Goal: Transaction & Acquisition: Purchase product/service

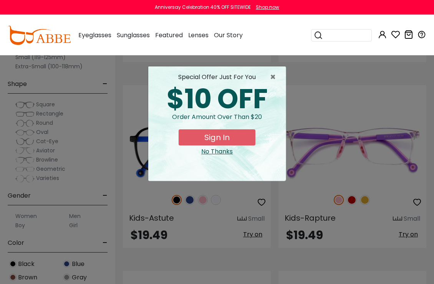
click at [274, 76] on span "×" at bounding box center [275, 77] width 10 height 9
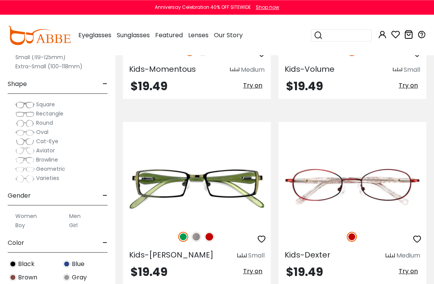
scroll to position [2569, 0]
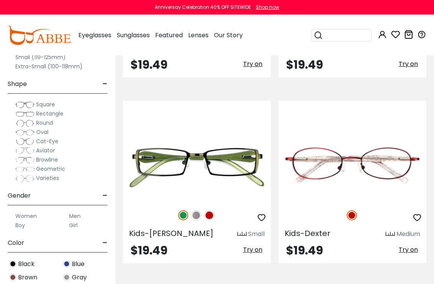
click at [0, 0] on img at bounding box center [0, 0] width 0 height 0
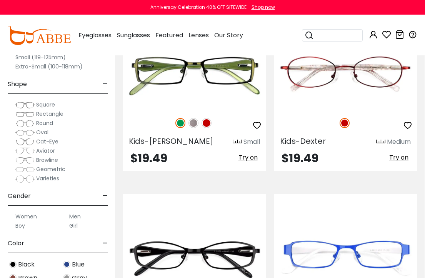
scroll to position [2776, 0]
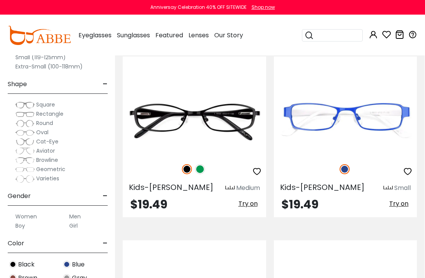
click at [0, 0] on img at bounding box center [0, 0] width 0 height 0
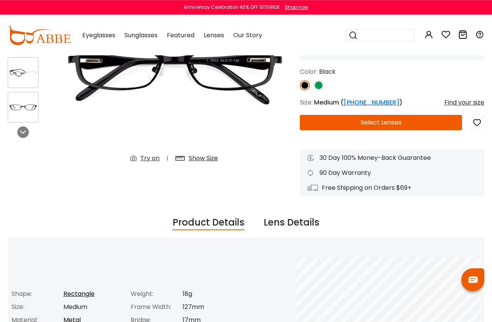
scroll to position [114, 0]
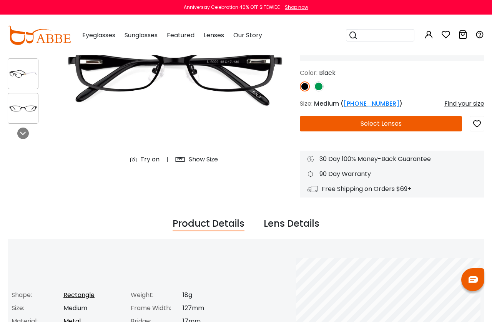
click at [403, 127] on button "Select Lenses" at bounding box center [381, 123] width 162 height 15
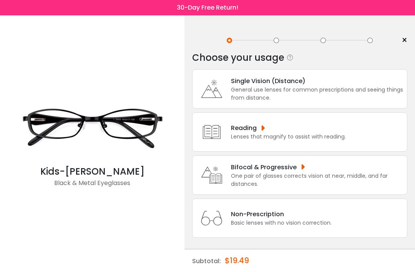
click at [285, 184] on div "One pair of glasses corrects vision at near, middle, and far distances." at bounding box center [317, 180] width 172 height 16
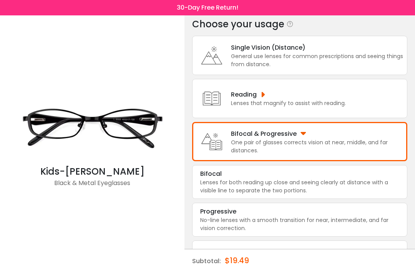
scroll to position [34, 0]
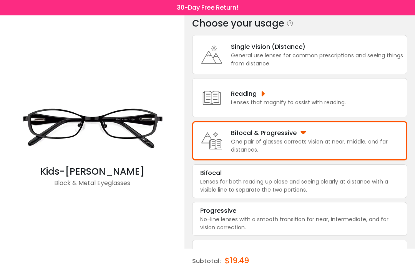
click at [264, 231] on div "No-line lenses with a smooth transition for near, intermediate, and far vision …" at bounding box center [299, 223] width 199 height 16
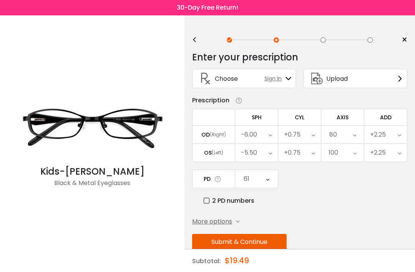
scroll to position [0, 0]
click at [224, 134] on div "(Right)" at bounding box center [218, 134] width 16 height 7
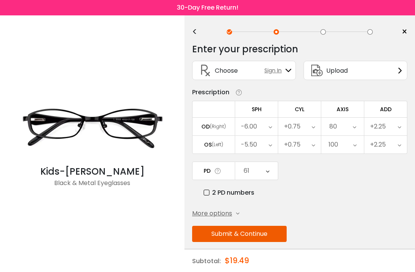
scroll to position [25, 0]
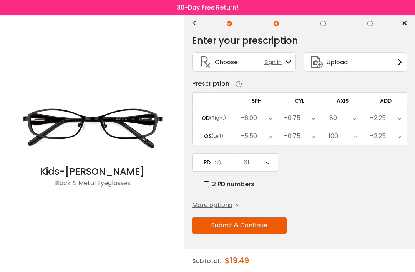
click at [256, 221] on button "Submit & Continue" at bounding box center [239, 225] width 95 height 16
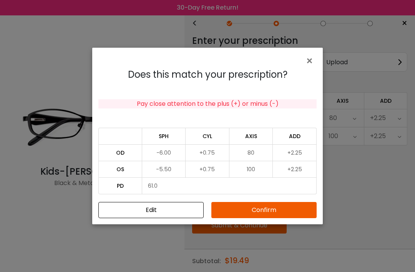
click at [272, 205] on button "Confirm" at bounding box center [263, 210] width 105 height 16
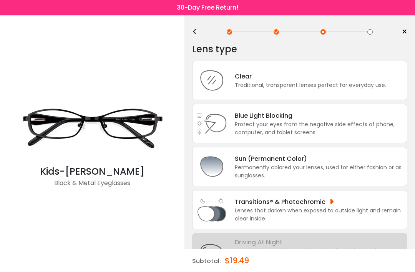
scroll to position [0, 0]
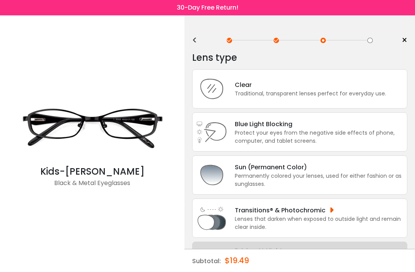
click at [340, 93] on div "Traditional, transparent lenses perfect for everyday use." at bounding box center [310, 94] width 151 height 8
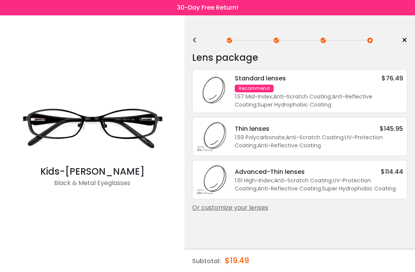
click at [372, 91] on div "Standard lenses $76.49 Recommend 1.57 Mid-Index ; Anti-Scratch Coating ; Anti-R…" at bounding box center [315, 90] width 176 height 35
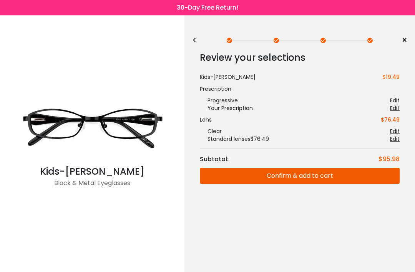
click at [294, 177] on button "Confirm & add to cart" at bounding box center [300, 176] width 200 height 16
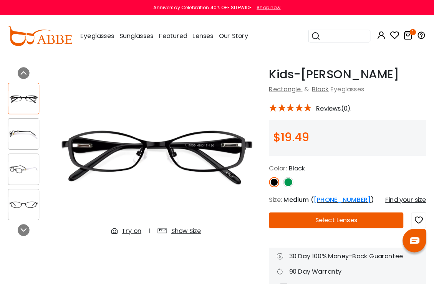
scroll to position [23, 0]
